Goal: Task Accomplishment & Management: Manage account settings

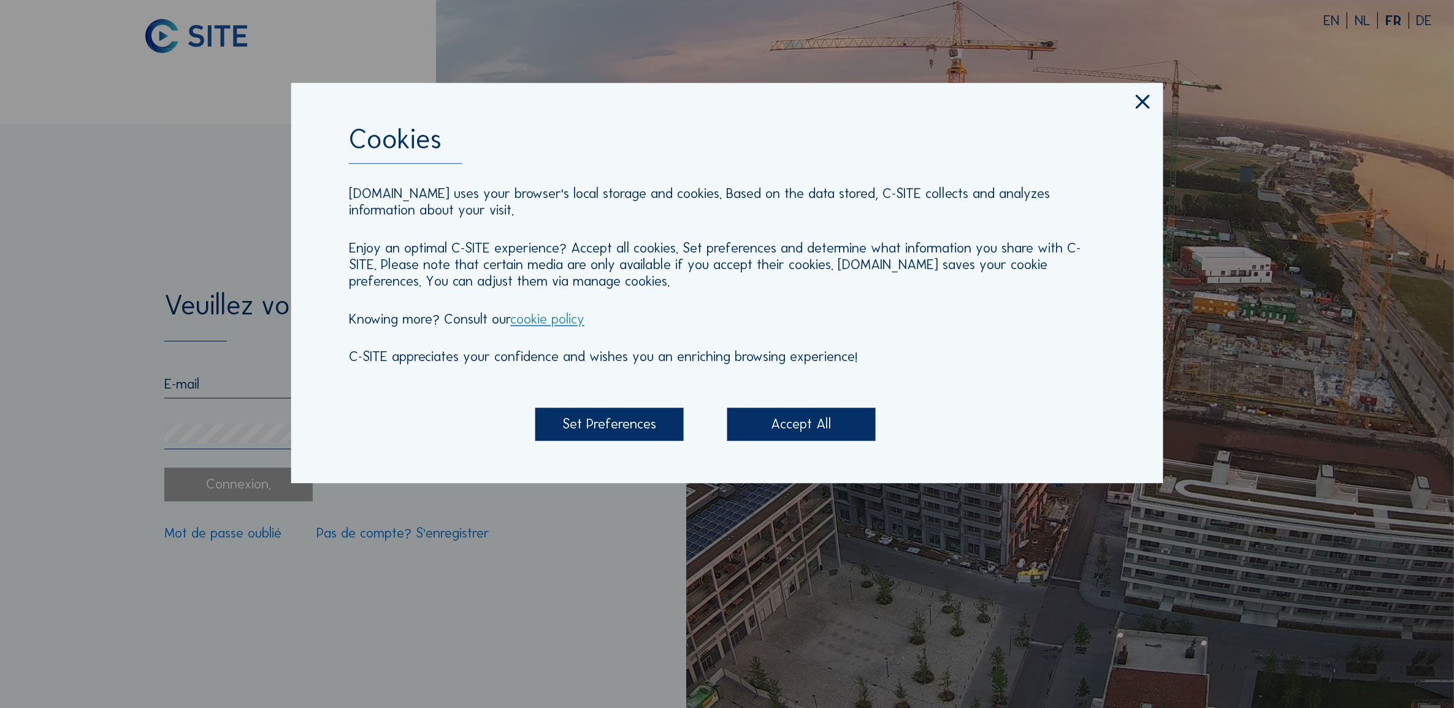
type input "[EMAIL_ADDRESS][DOMAIN_NAME]"
click at [799, 418] on div "Accept All" at bounding box center [801, 424] width 148 height 33
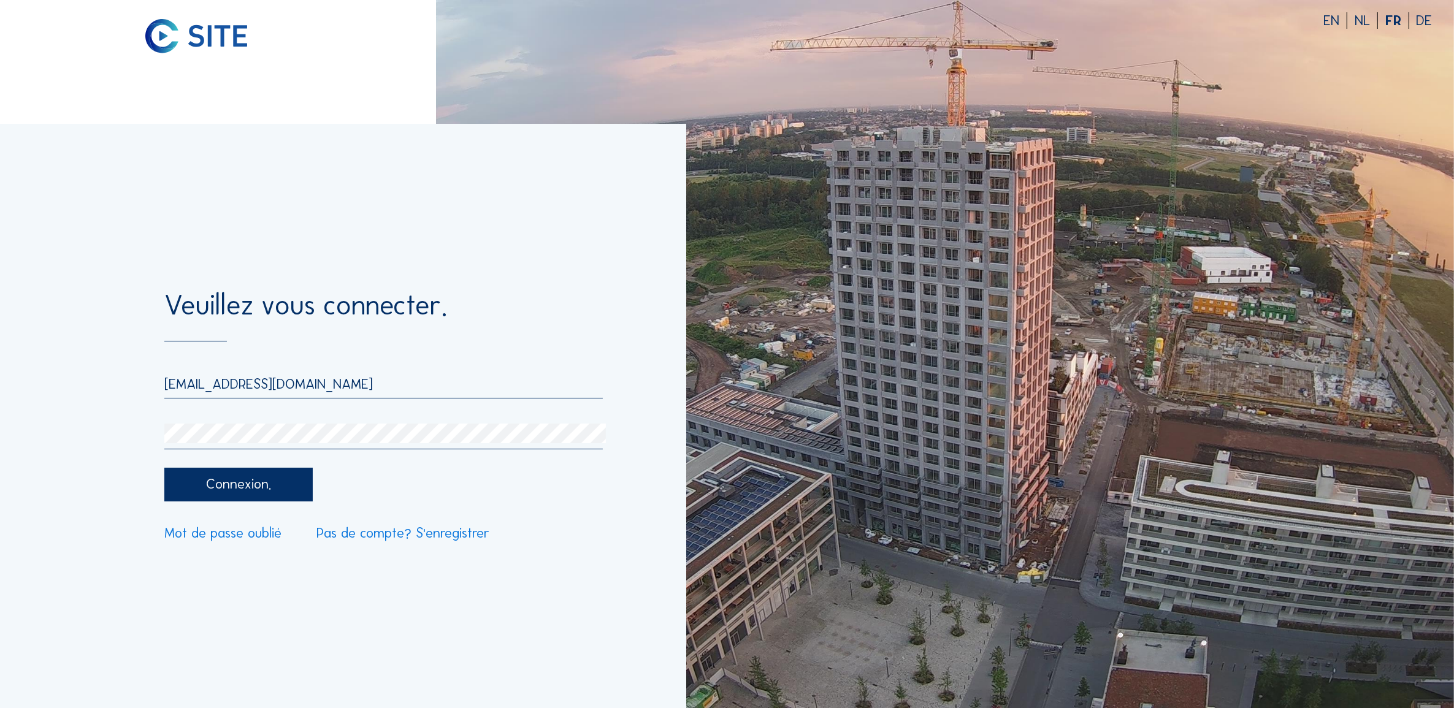
click at [258, 489] on div "Connexion." at bounding box center [238, 484] width 148 height 33
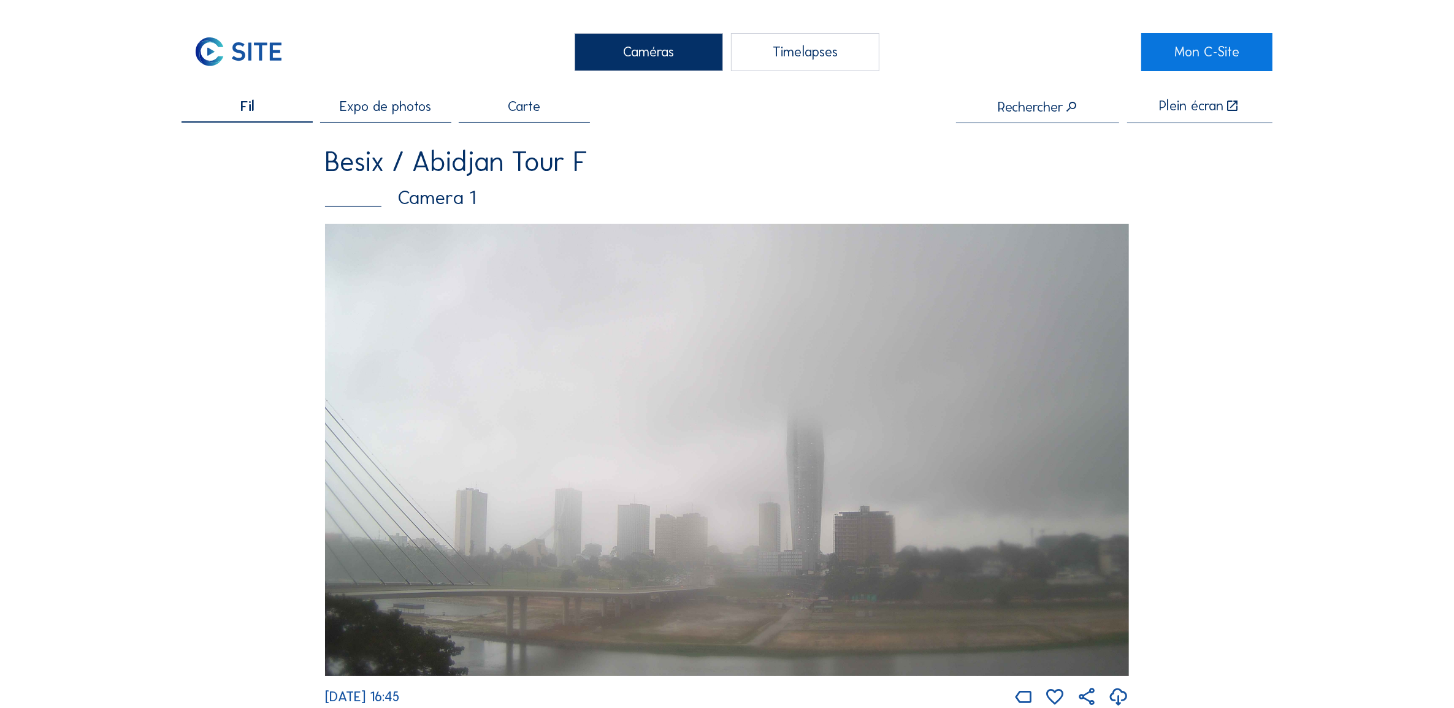
click at [531, 105] on span "Carte" at bounding box center [524, 107] width 32 height 14
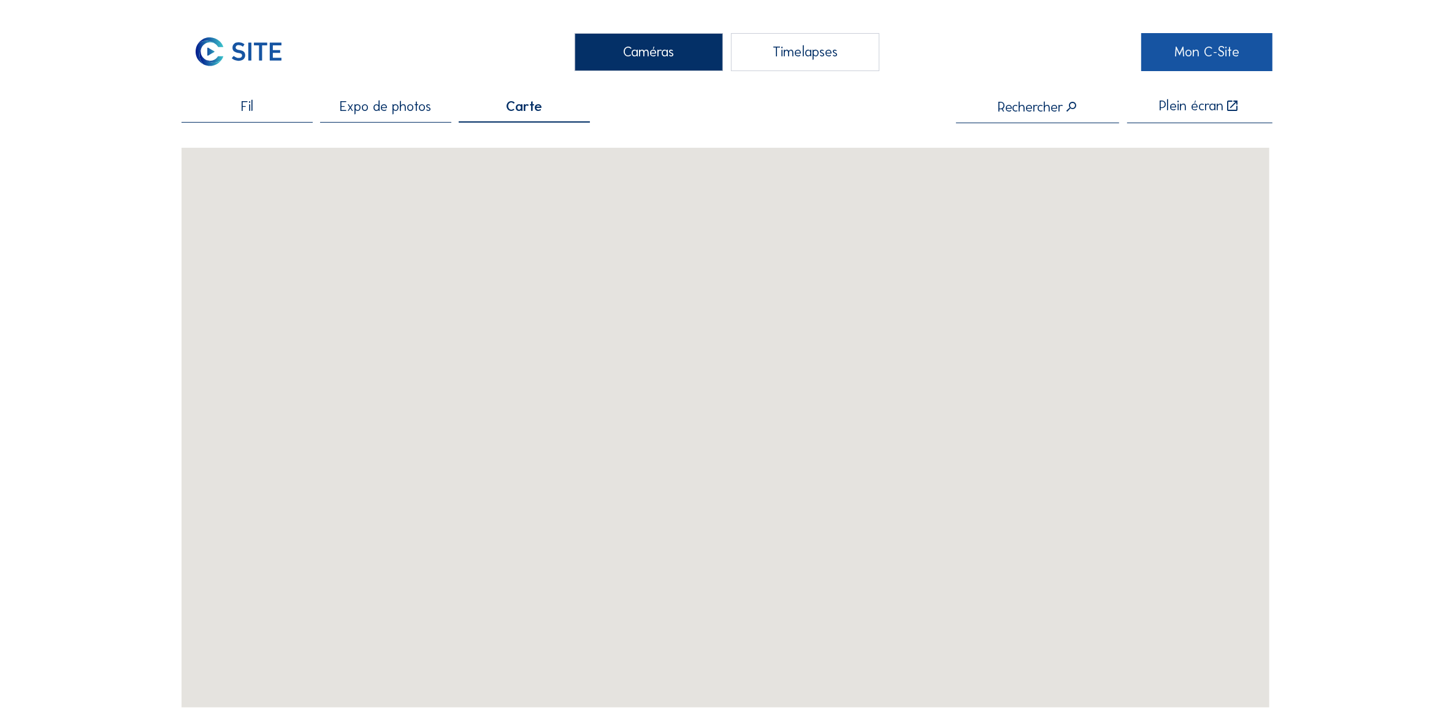
click at [1221, 56] on link "Mon C-Site" at bounding box center [1206, 52] width 131 height 38
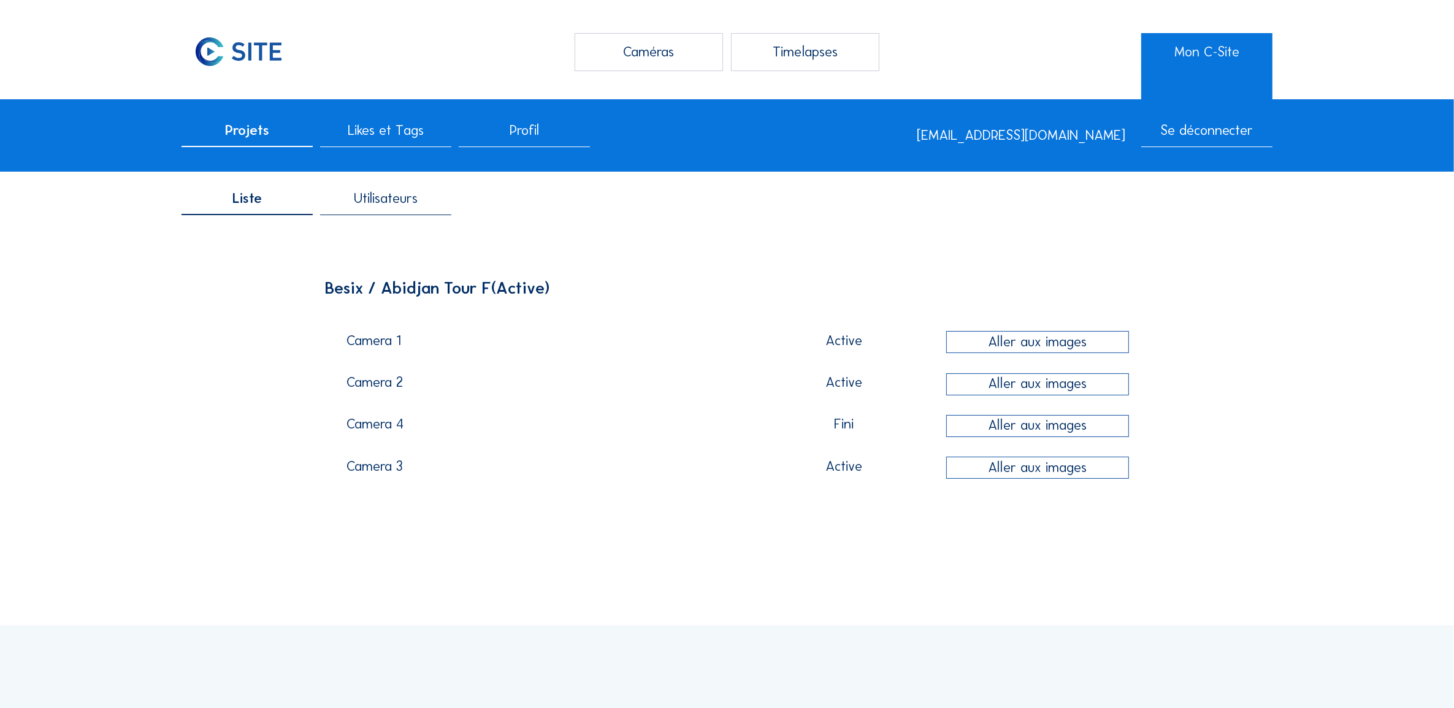
click at [387, 205] on span "Utilisateurs" at bounding box center [386, 199] width 64 height 14
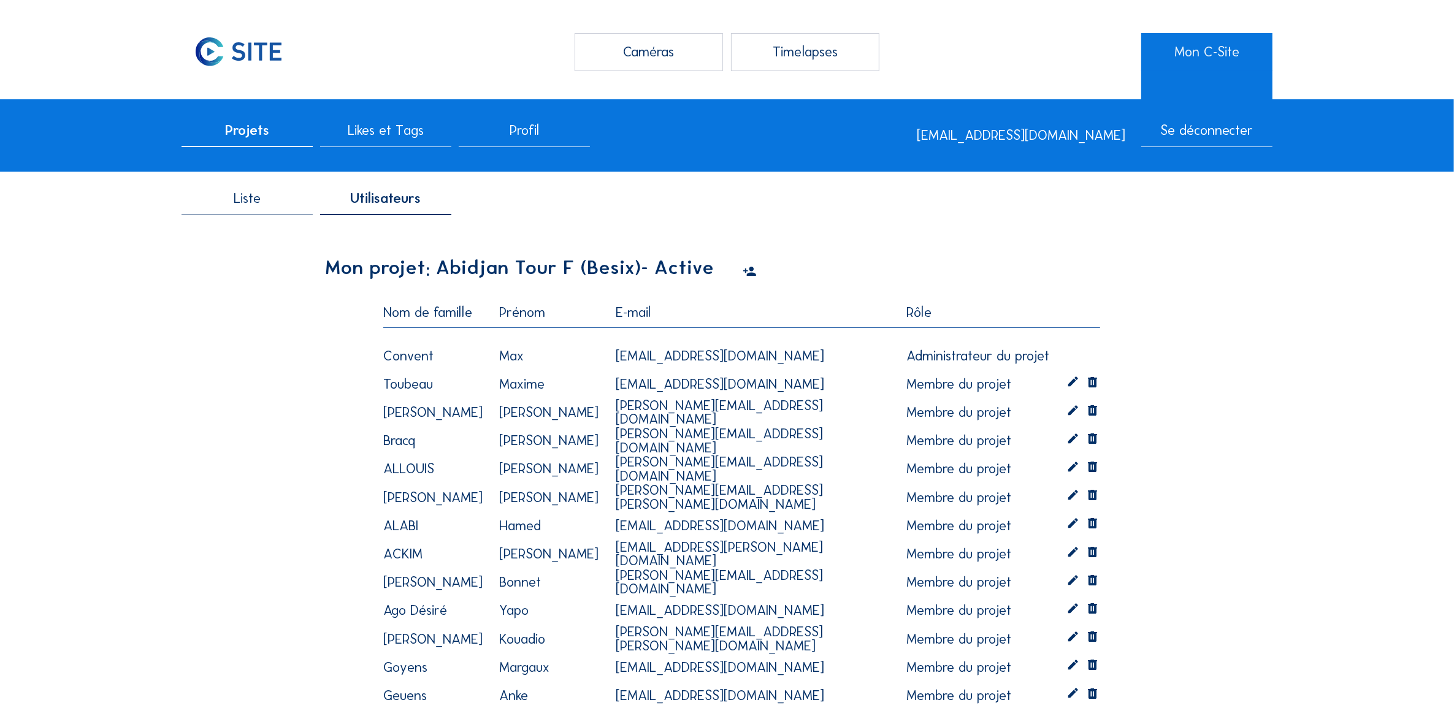
click at [743, 270] on icon at bounding box center [750, 272] width 14 height 17
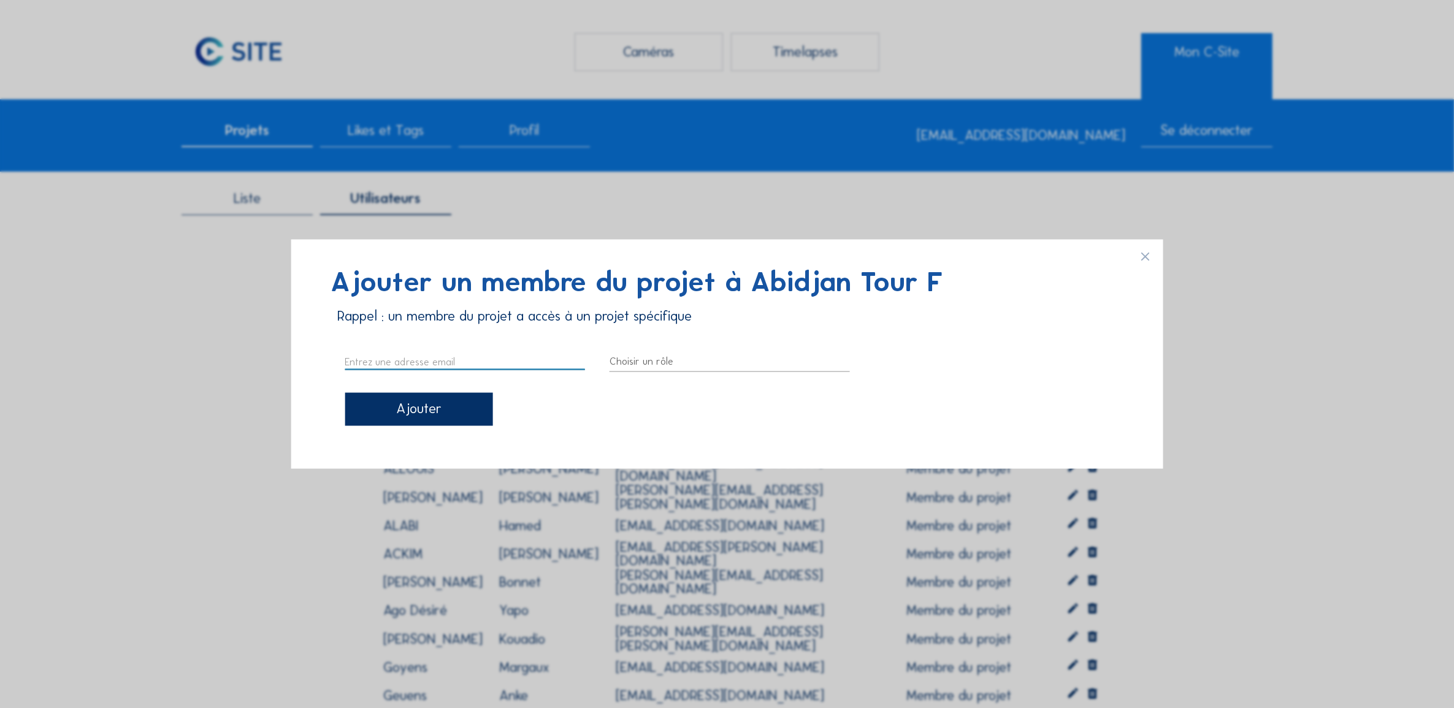
click at [384, 361] on input "text" at bounding box center [465, 361] width 240 height 16
paste input "[PERSON_NAME][EMAIL_ADDRESS][DOMAIN_NAME]"
type input "[PERSON_NAME][EMAIL_ADDRESS][DOMAIN_NAME]"
click at [639, 364] on div at bounding box center [729, 361] width 240 height 20
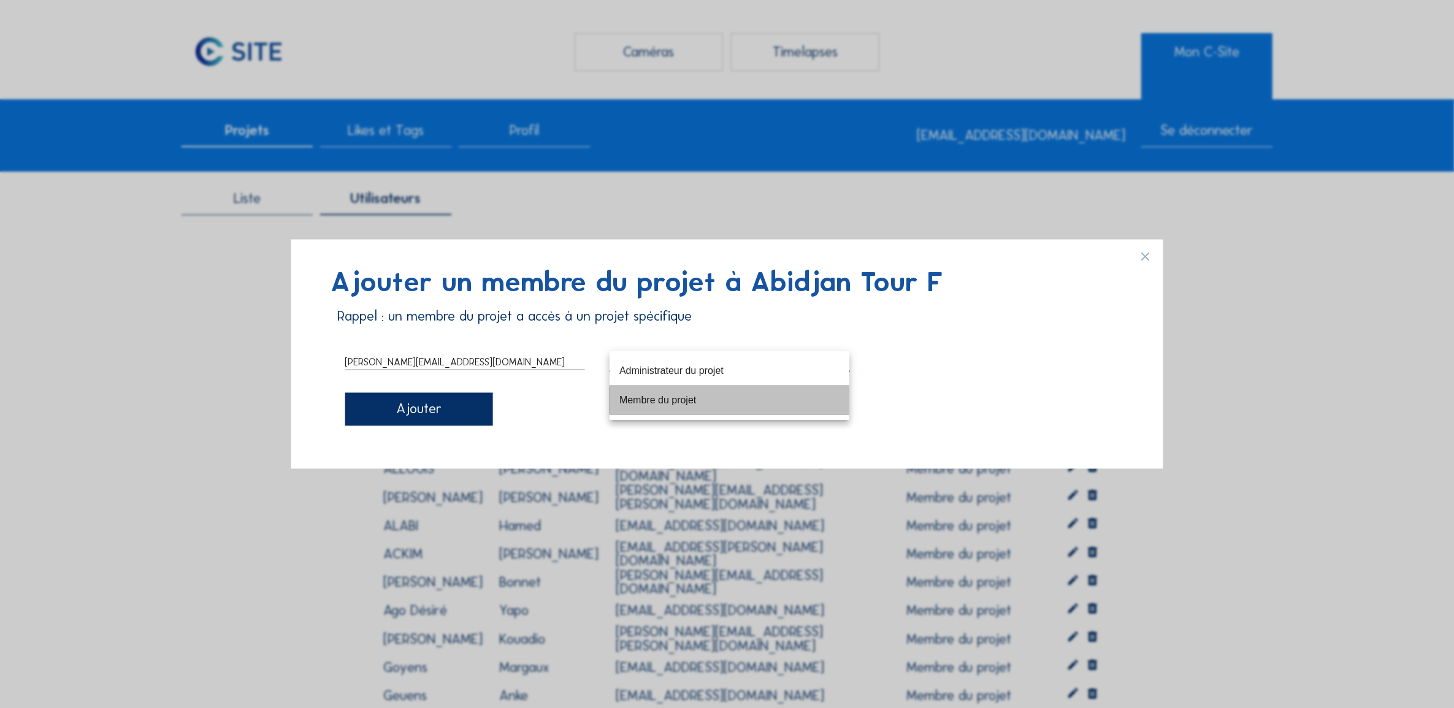
click at [681, 399] on div "Membre du projet" at bounding box center [729, 400] width 220 height 12
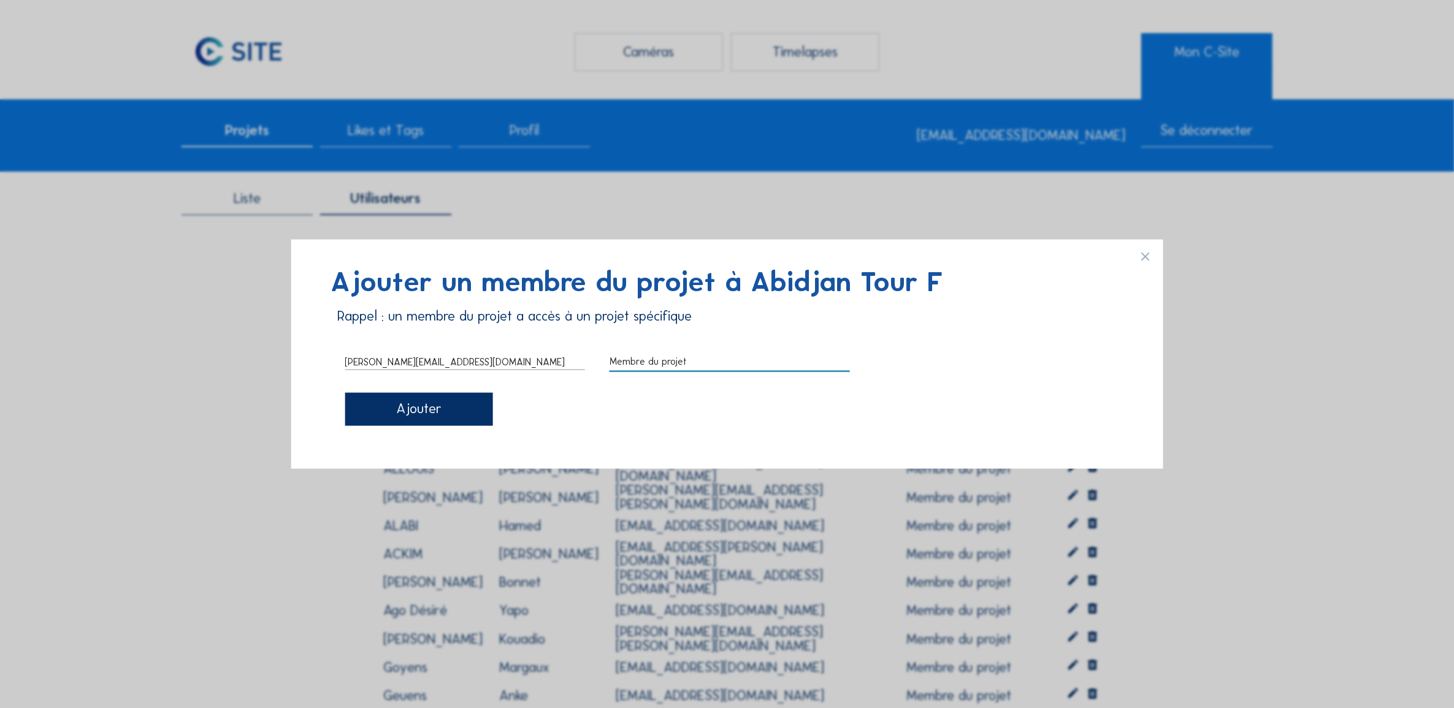
click at [436, 413] on div "Ajouter" at bounding box center [419, 408] width 148 height 33
